Goal: Entertainment & Leisure: Browse casually

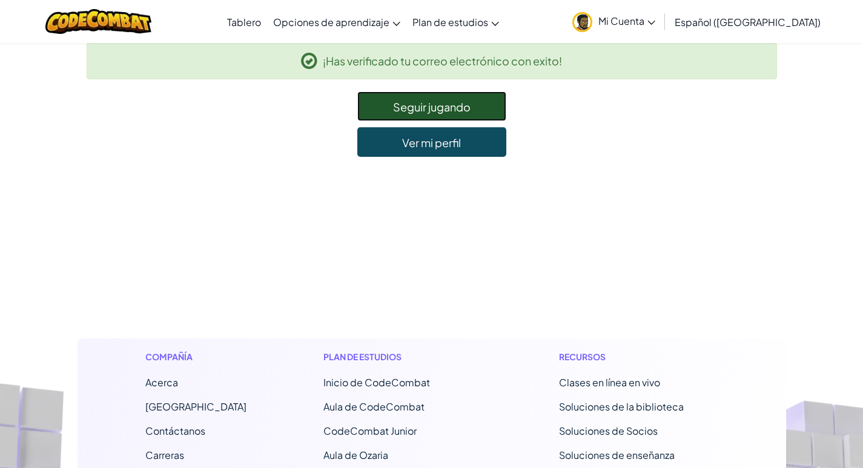
click at [369, 97] on link "Seguir jugando" at bounding box center [431, 106] width 149 height 30
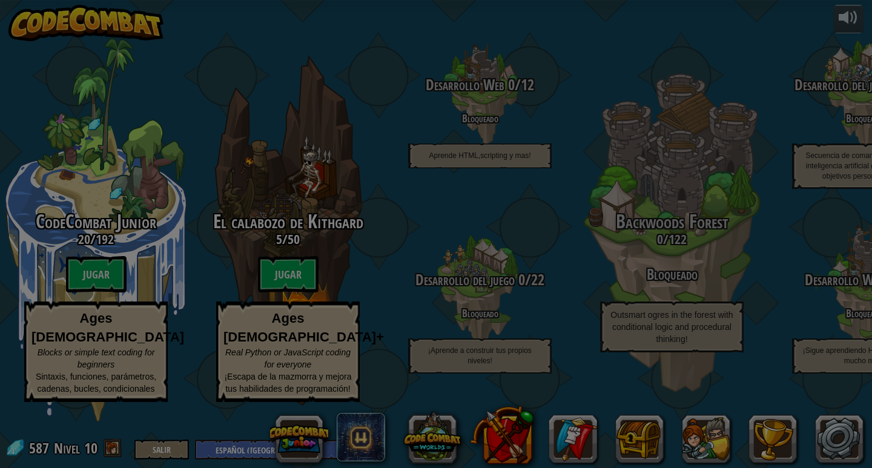
select select "es-419"
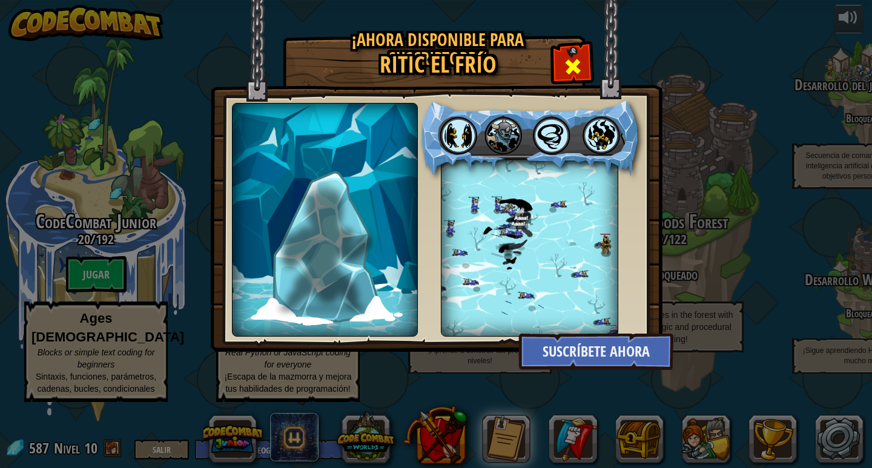
click at [582, 68] on span at bounding box center [572, 66] width 19 height 19
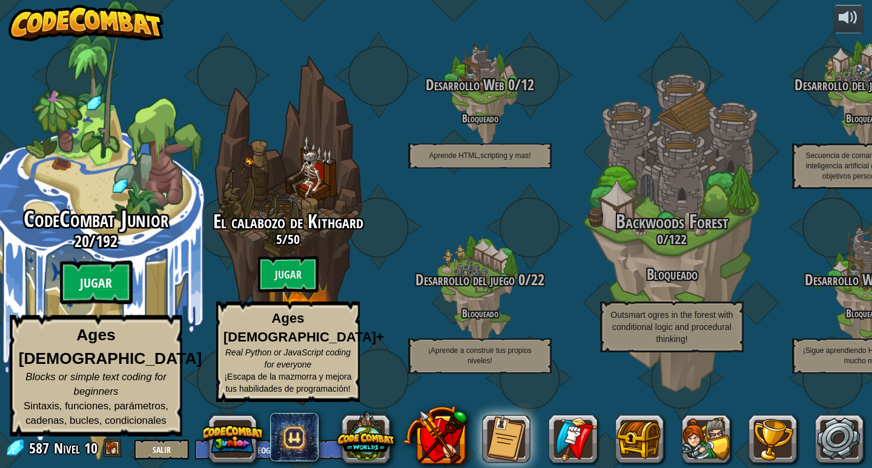
click at [88, 302] on btn "Jugar" at bounding box center [96, 283] width 73 height 44
select select "es-419"
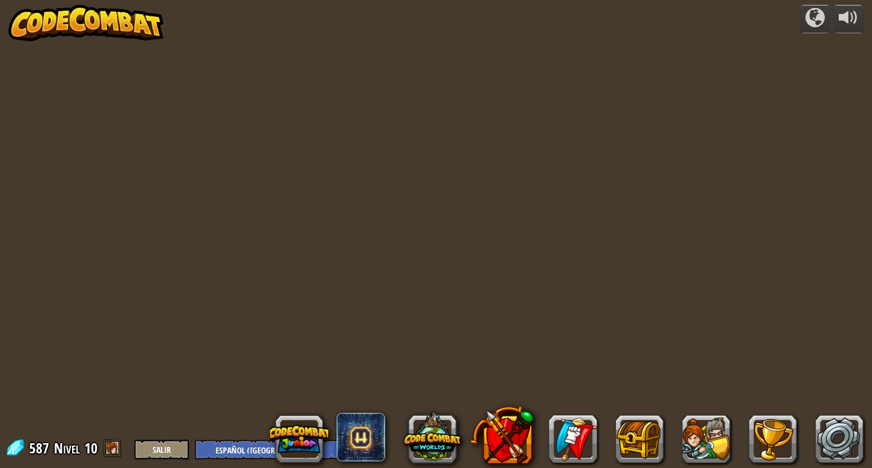
select select "es-419"
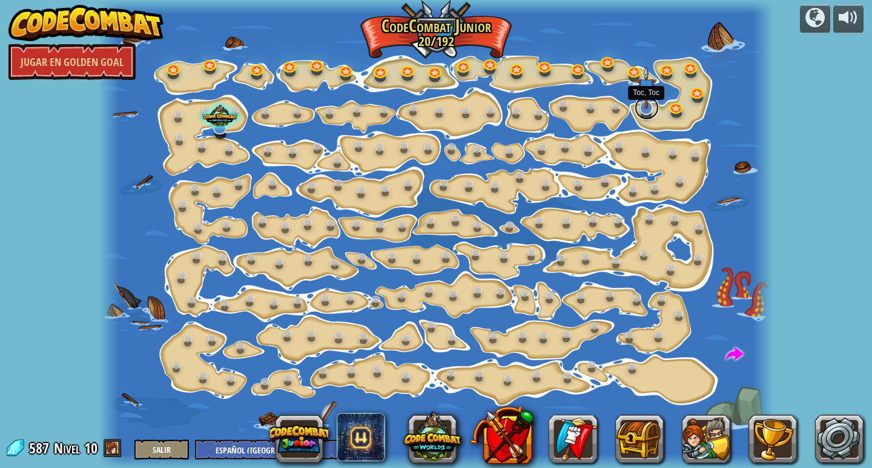
click at [645, 110] on link at bounding box center [647, 108] width 24 height 24
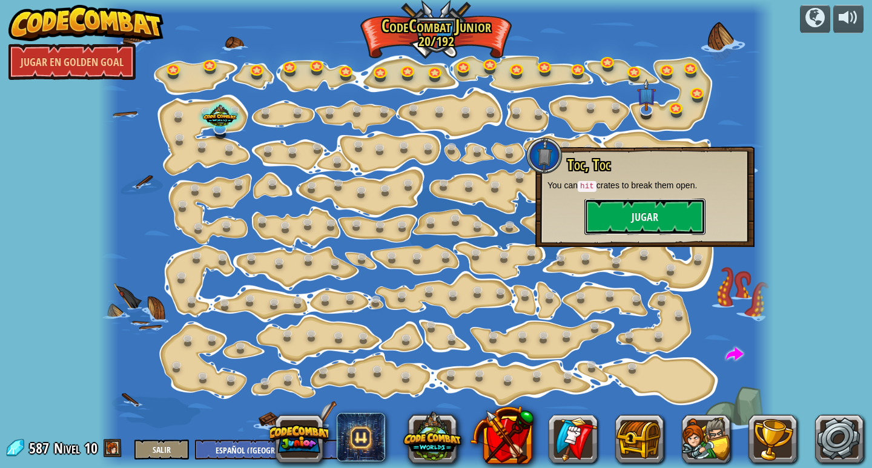
drag, startPoint x: 676, startPoint y: 226, endPoint x: 538, endPoint y: 76, distance: 203.6
click at [676, 226] on button "Jugar" at bounding box center [644, 217] width 121 height 36
click at [589, 216] on button "Jugar" at bounding box center [644, 217] width 121 height 36
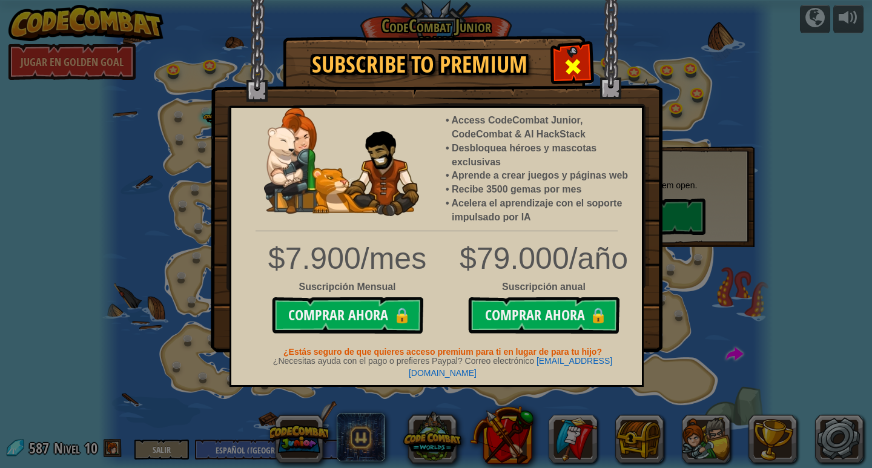
click at [579, 67] on span at bounding box center [572, 66] width 19 height 19
